Goal: Check status

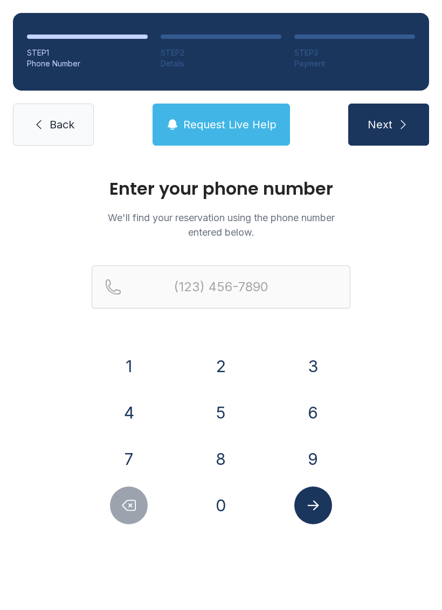
click at [129, 405] on button "4" at bounding box center [129, 412] width 38 height 38
click at [136, 453] on button "7" at bounding box center [129, 459] width 38 height 38
click at [206, 448] on button "8" at bounding box center [221, 459] width 38 height 38
click at [295, 361] on button "3" at bounding box center [313, 366] width 38 height 38
click at [233, 365] on button "2" at bounding box center [221, 366] width 38 height 38
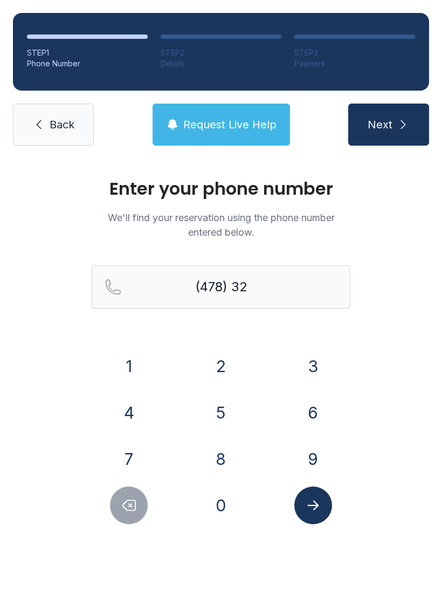
click at [217, 512] on button "0" at bounding box center [221, 505] width 38 height 38
click at [213, 364] on button "2" at bounding box center [221, 366] width 38 height 38
click at [216, 458] on button "8" at bounding box center [221, 459] width 38 height 38
click at [139, 366] on button "1" at bounding box center [129, 366] width 38 height 38
click at [315, 411] on button "6" at bounding box center [313, 412] width 38 height 38
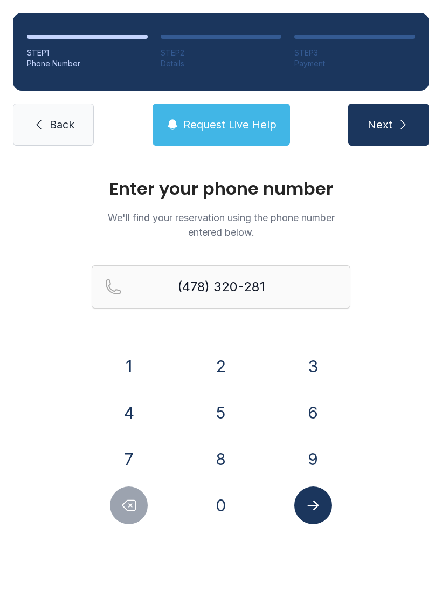
type input "[PHONE_NUMBER]"
click at [314, 506] on icon "Submit lookup form" at bounding box center [313, 505] width 16 height 16
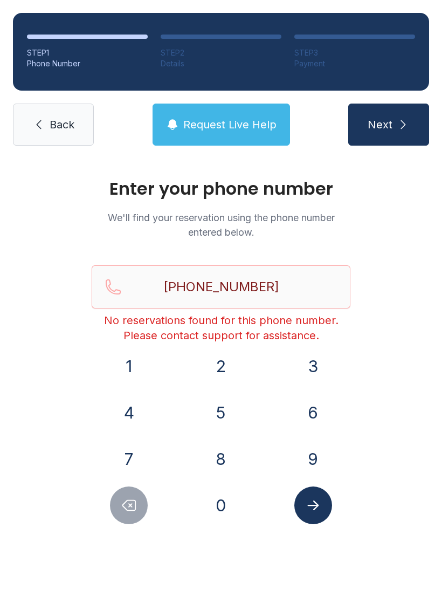
click at [316, 504] on icon "Submit lookup form" at bounding box center [312, 505] width 11 height 10
click at [393, 109] on button "Next" at bounding box center [388, 124] width 81 height 42
click at [47, 133] on link "Back" at bounding box center [53, 124] width 81 height 42
